Goal: Communication & Community: Answer question/provide support

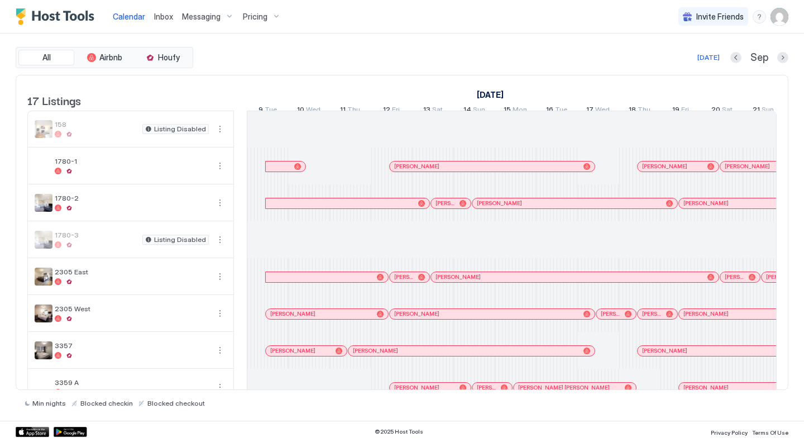
scroll to position [0, 620]
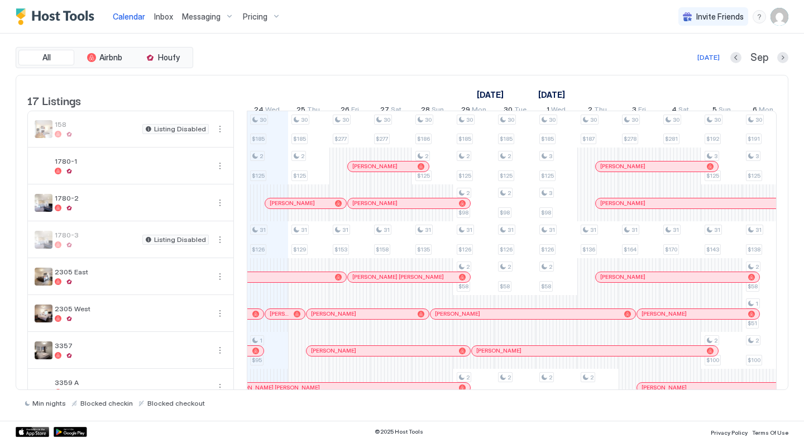
click at [172, 15] on div "Inbox" at bounding box center [164, 16] width 28 height 21
click at [167, 17] on span "Inbox" at bounding box center [163, 16] width 19 height 9
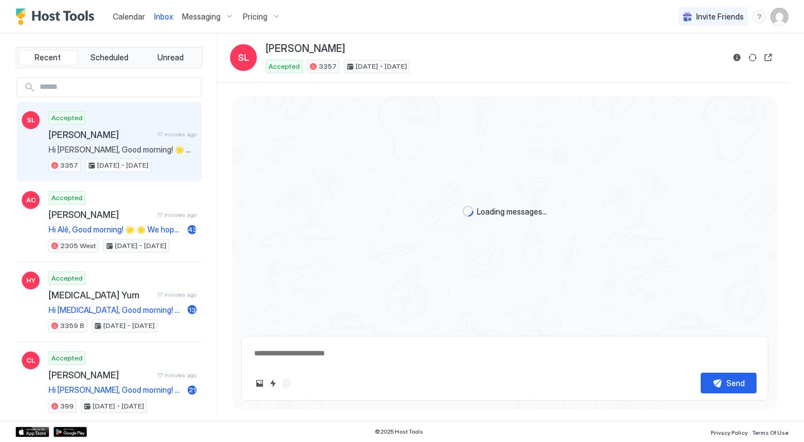
click at [163, 152] on span "Hi [PERSON_NAME], Good morning! 🌟 🌟 We hope your trip was great. Just a friendl…" at bounding box center [123, 150] width 148 height 10
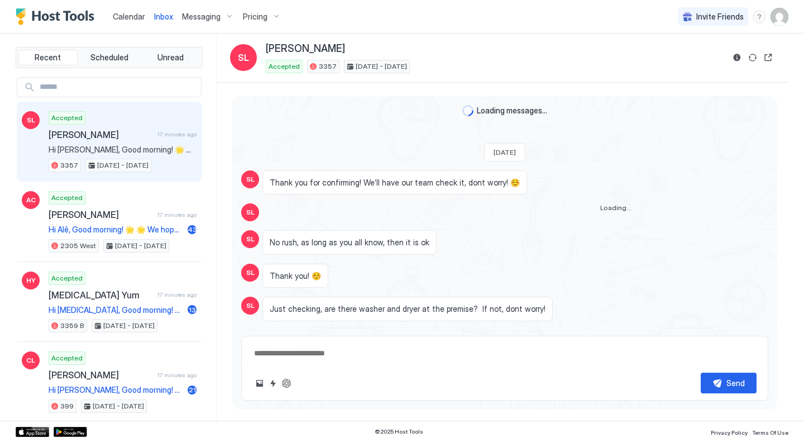
scroll to position [995, 0]
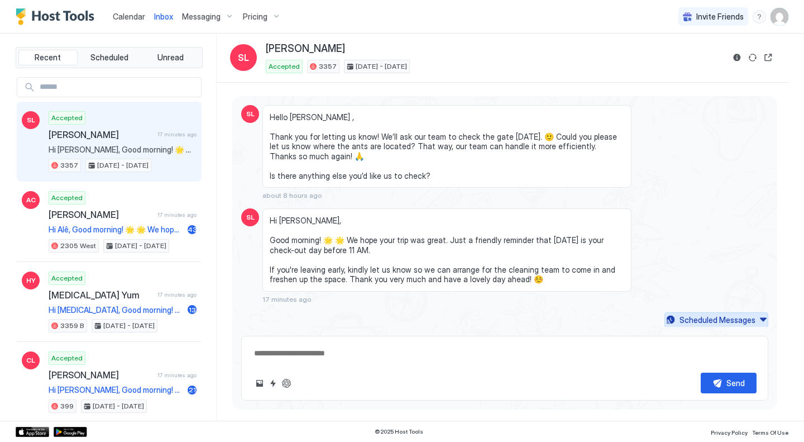
click at [686, 315] on div "Scheduled Messages" at bounding box center [717, 320] width 76 height 12
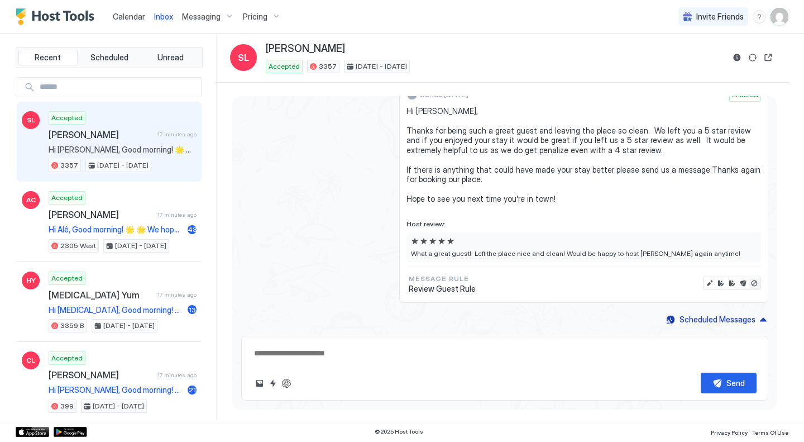
click at [749, 283] on button "Disable message & review" at bounding box center [754, 282] width 11 height 11
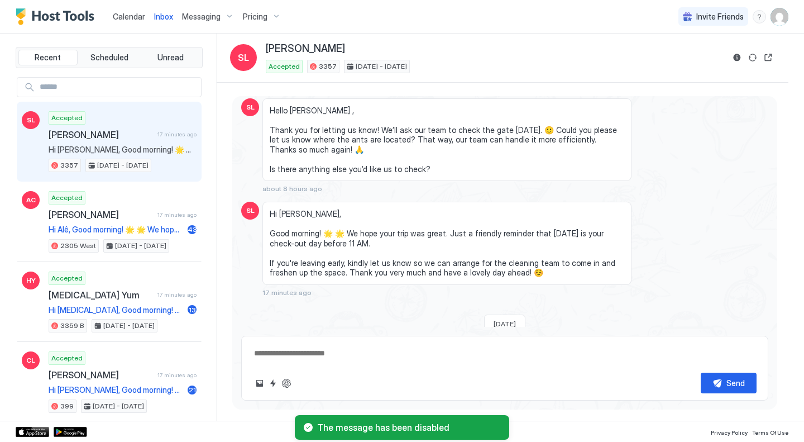
scroll to position [1455, 0]
